Goal: Task Accomplishment & Management: Manage account settings

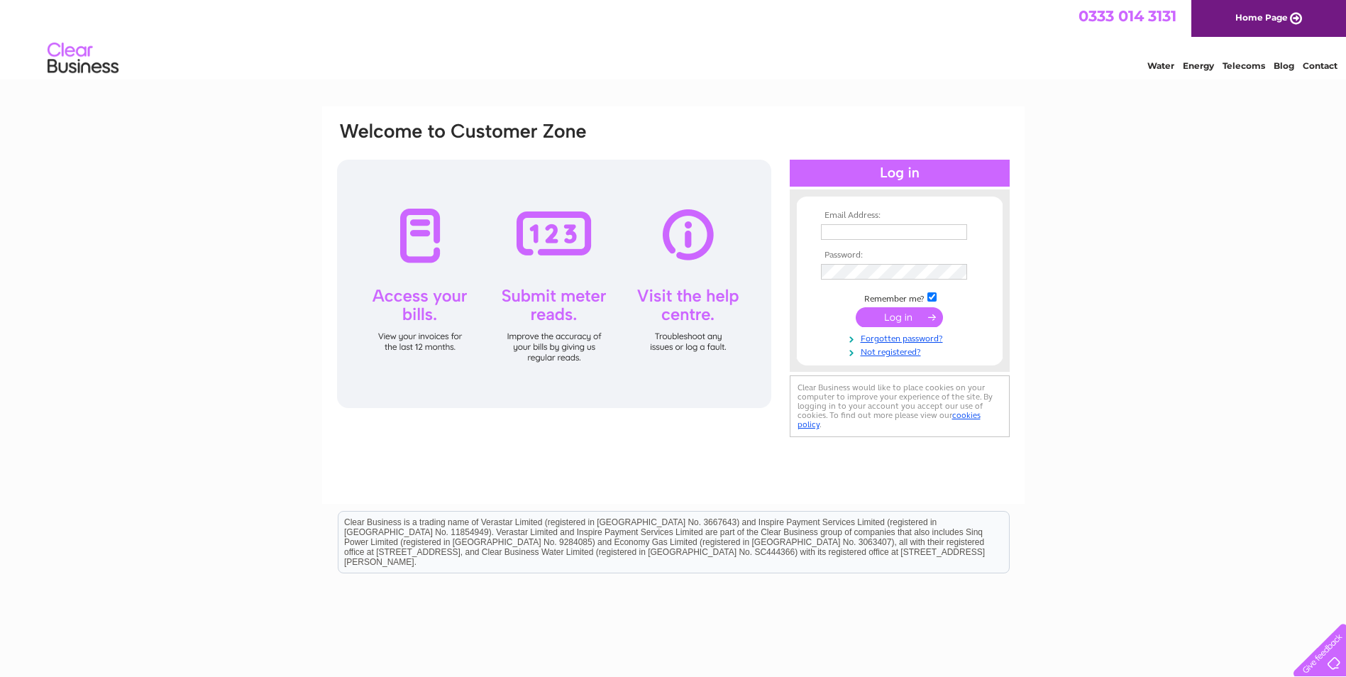
type input "[EMAIL_ADDRESS][DOMAIN_NAME]"
click at [891, 323] on input "submit" at bounding box center [899, 317] width 87 height 20
click at [903, 316] on input "submit" at bounding box center [899, 317] width 87 height 20
